Goal: Find specific page/section: Find specific page/section

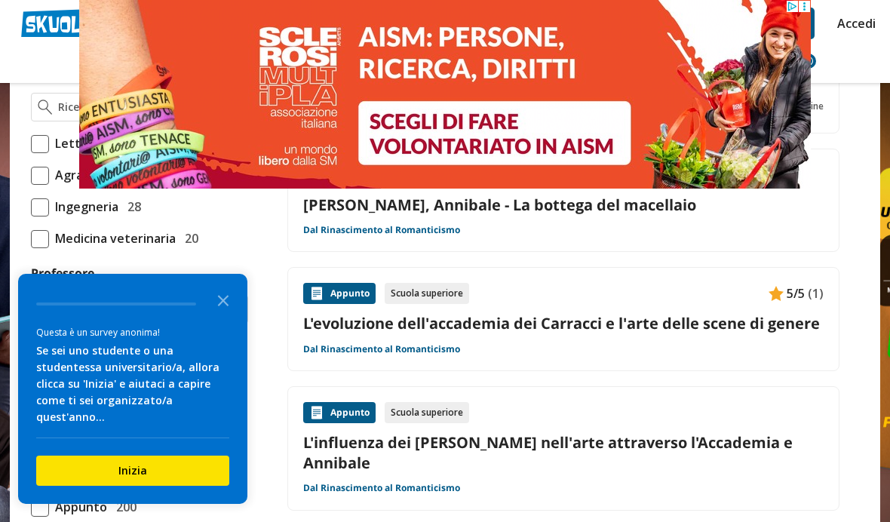
scroll to position [924, 0]
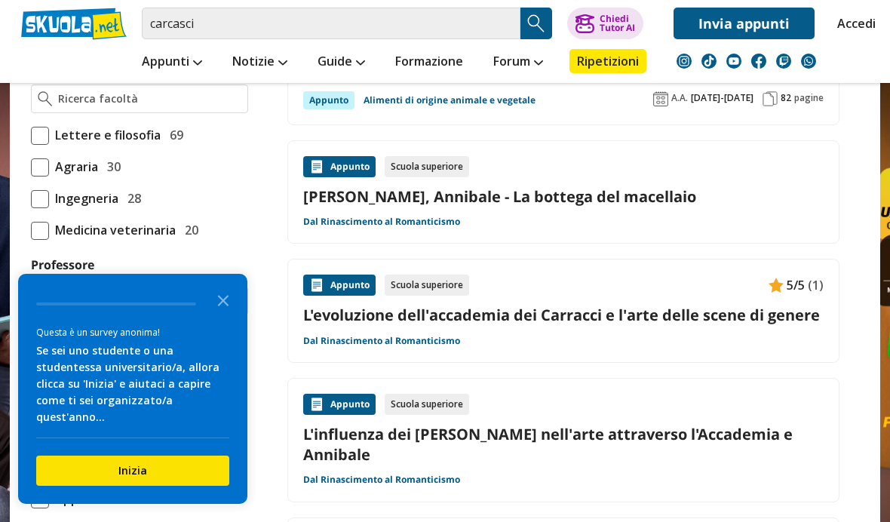
click at [45, 208] on span at bounding box center [40, 199] width 18 height 18
click at [31, 198] on input "Ingegneria 28" at bounding box center [31, 198] width 0 height 0
checkbox input "true"
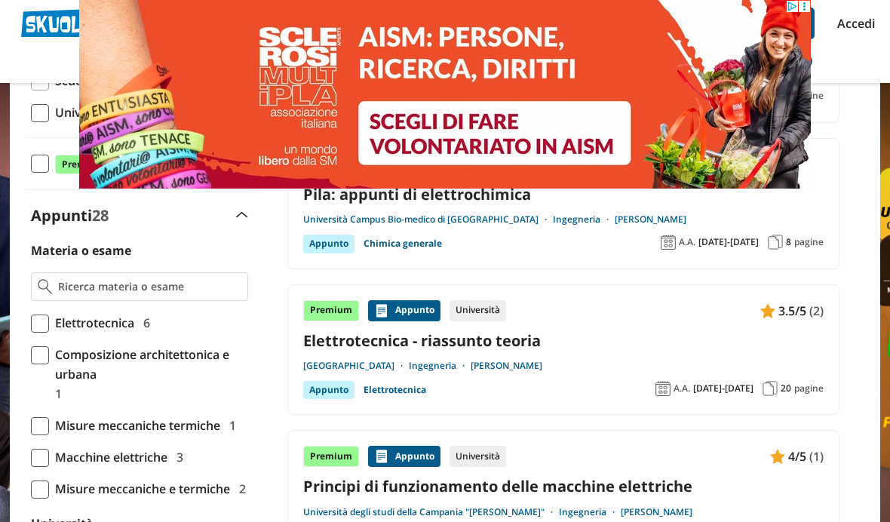
scroll to position [254, 0]
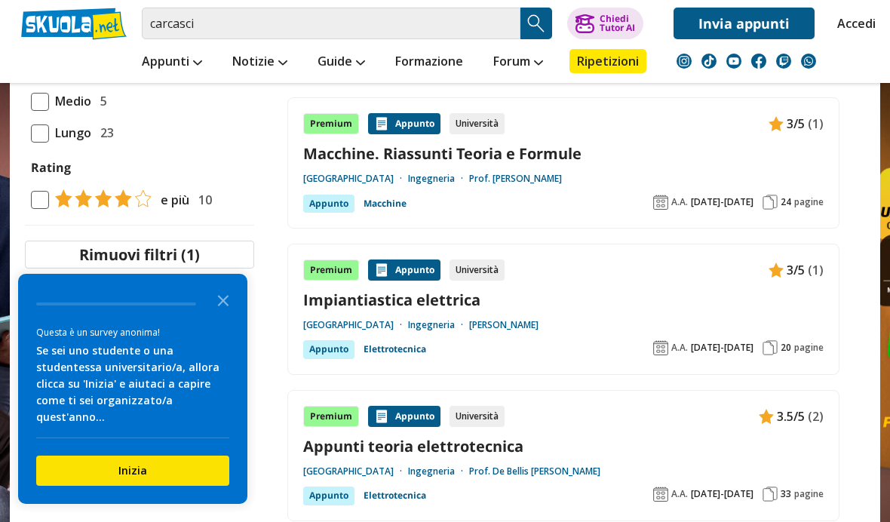
scroll to position [1462, 0]
click at [332, 211] on div "Premium [GEOGRAPHIC_DATA] Università 3/5 (1) [GEOGRAPHIC_DATA]. Riassunti Teori…" at bounding box center [563, 163] width 552 height 131
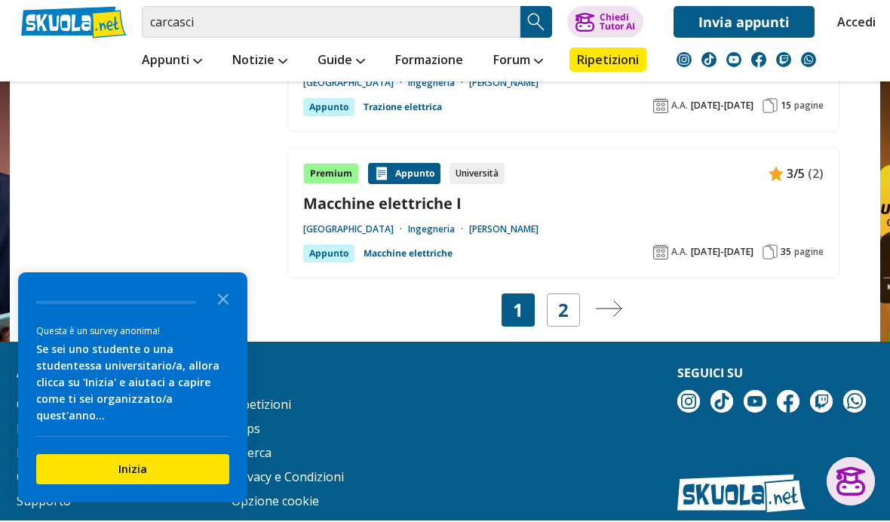
scroll to position [2894, 0]
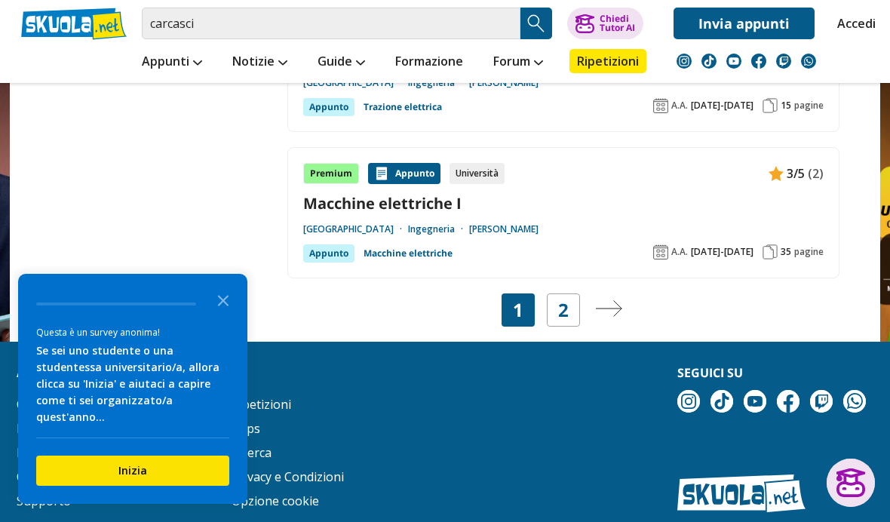
click at [553, 305] on div "2" at bounding box center [563, 309] width 33 height 33
click at [568, 299] on link "2" at bounding box center [563, 309] width 11 height 21
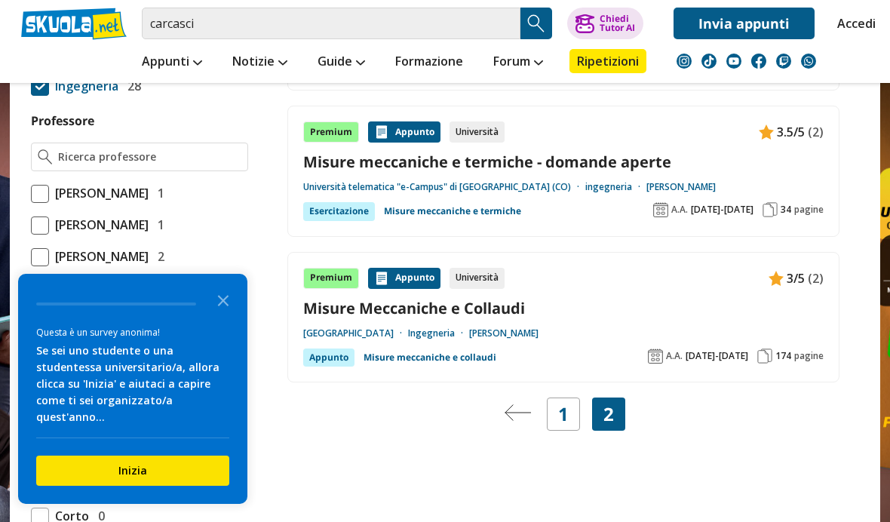
scroll to position [1017, 0]
